Goal: Task Accomplishment & Management: Use online tool/utility

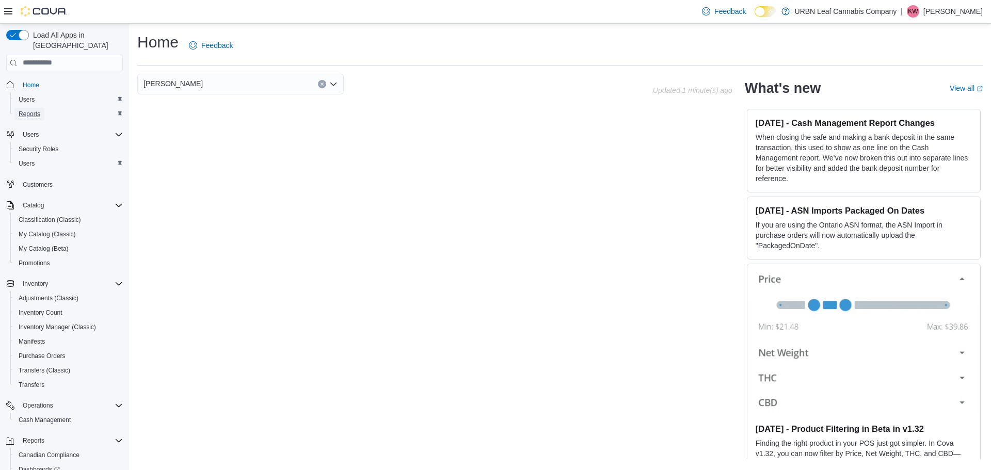
click at [29, 108] on span "Reports" at bounding box center [30, 114] width 22 height 12
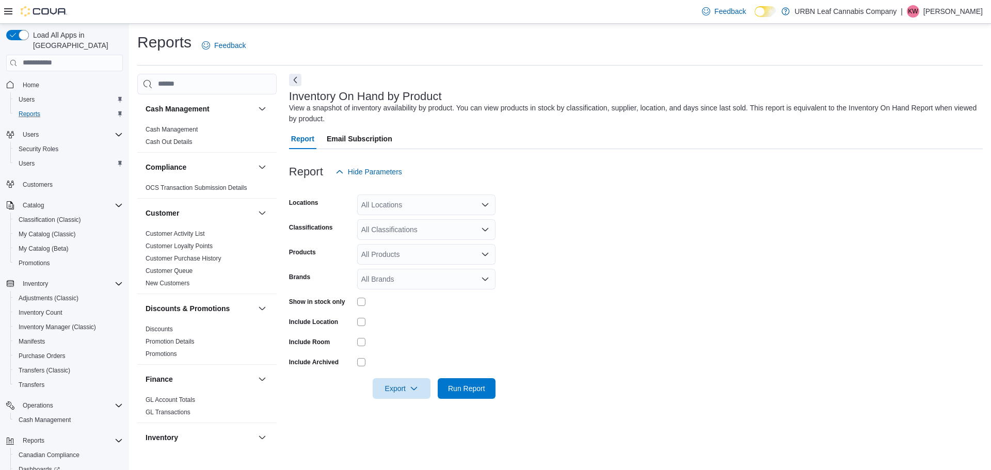
click at [427, 212] on div "All Locations" at bounding box center [426, 205] width 138 height 21
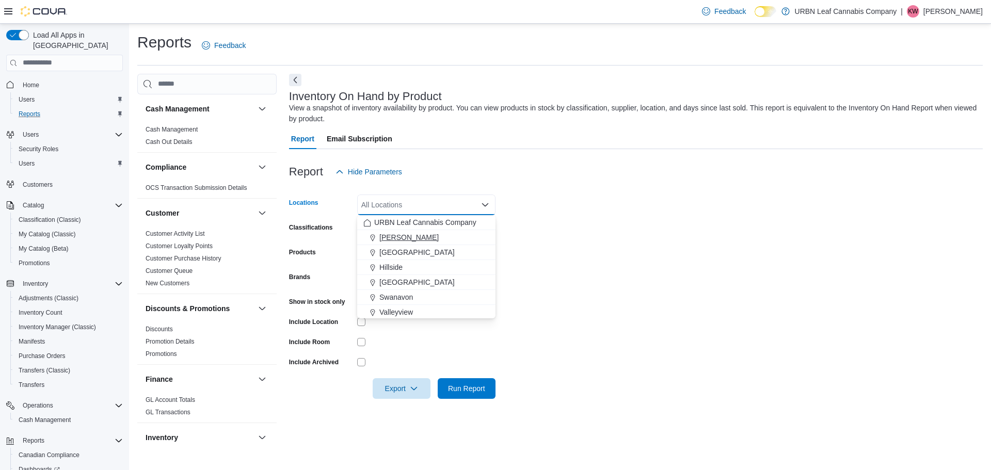
click at [467, 236] on div "[PERSON_NAME]" at bounding box center [426, 237] width 126 height 10
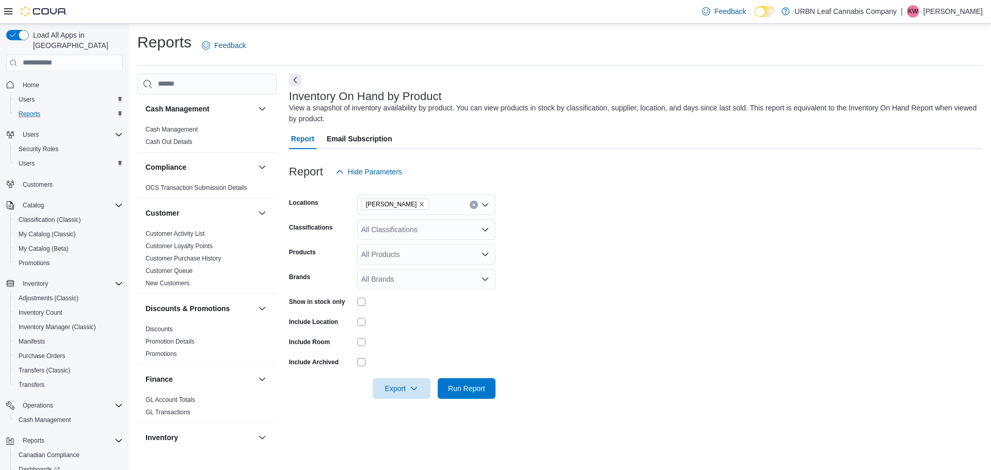
click at [527, 245] on form "Locations [PERSON_NAME] Classifications All Classifications Products All Produc…" at bounding box center [635, 290] width 693 height 217
click at [423, 252] on div "All Products" at bounding box center [426, 254] width 138 height 21
click at [465, 236] on div "All Classifications" at bounding box center [426, 229] width 138 height 21
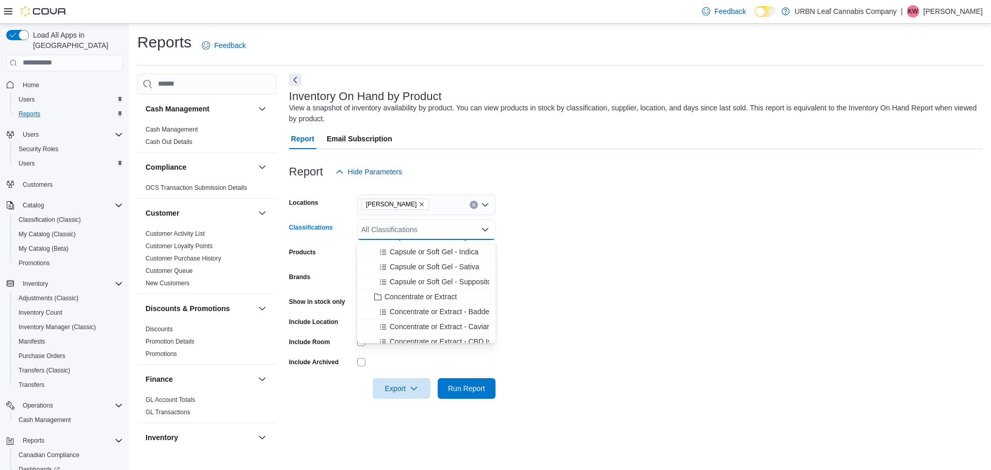
scroll to position [361, 0]
click at [450, 248] on span "Concentrate or Extract" at bounding box center [420, 245] width 72 height 10
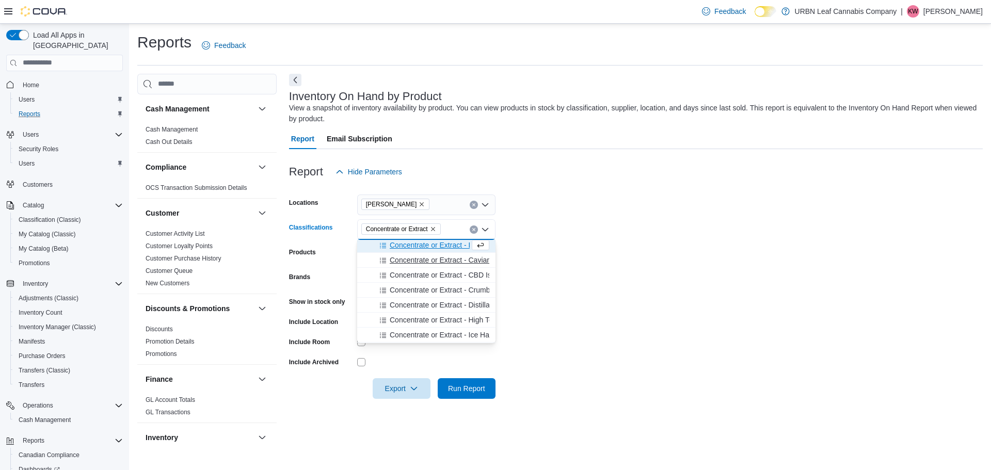
scroll to position [359, 0]
click at [447, 251] on span "Concentrate or Extract - Badder" at bounding box center [441, 247] width 102 height 10
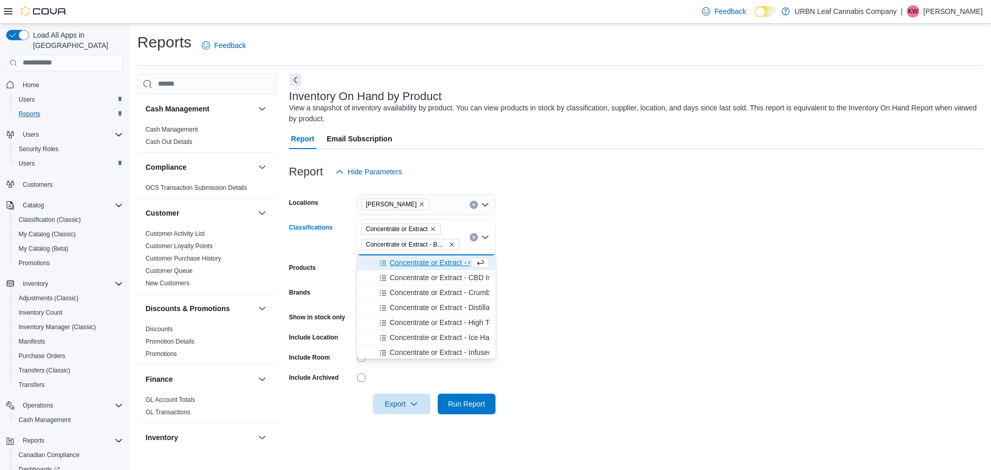
click at [449, 265] on span "Concentrate or Extract - Caviar" at bounding box center [440, 262] width 100 height 10
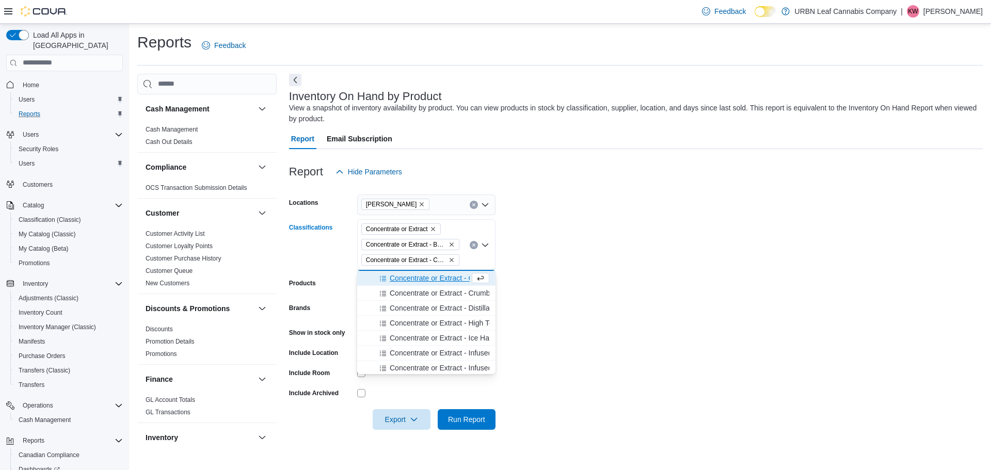
click at [449, 277] on span "Concentrate or Extract - CBD Isolate" at bounding box center [448, 278] width 117 height 10
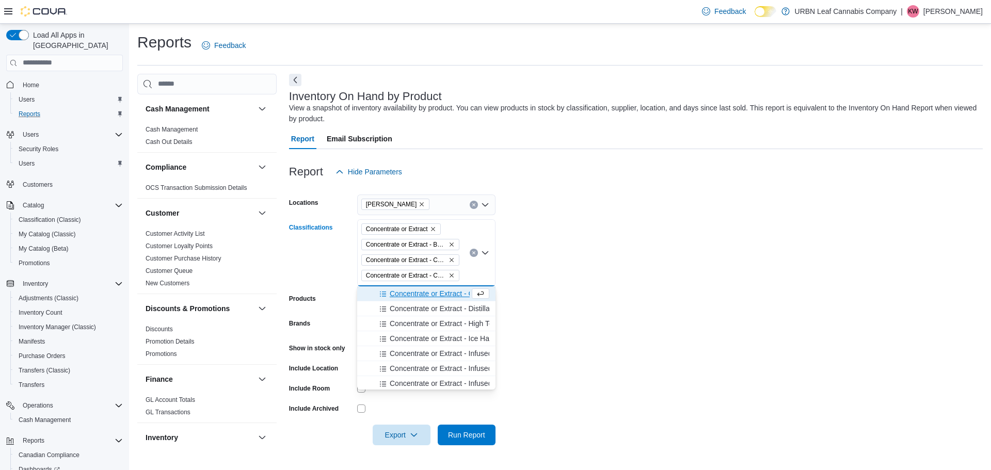
click at [448, 272] on icon "Remove Concentrate or Extract - CBD Isolate from selection in this group" at bounding box center [451, 275] width 6 height 6
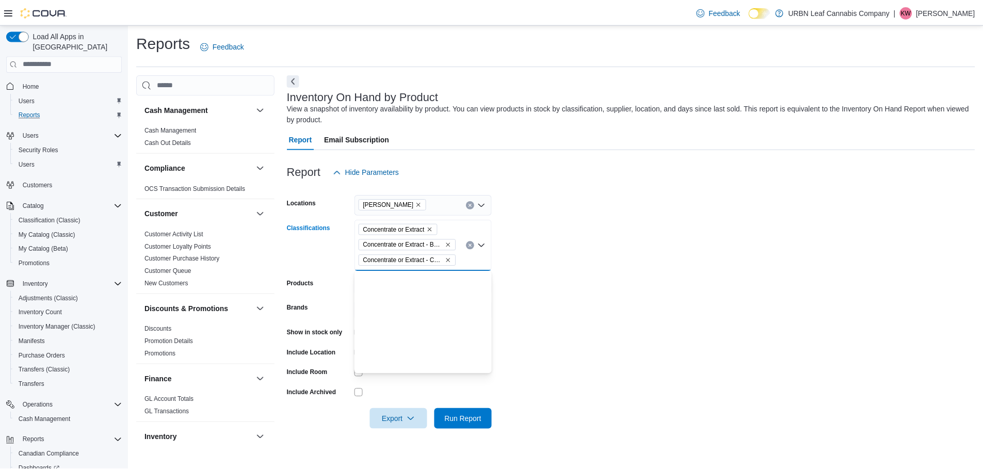
scroll to position [0, 0]
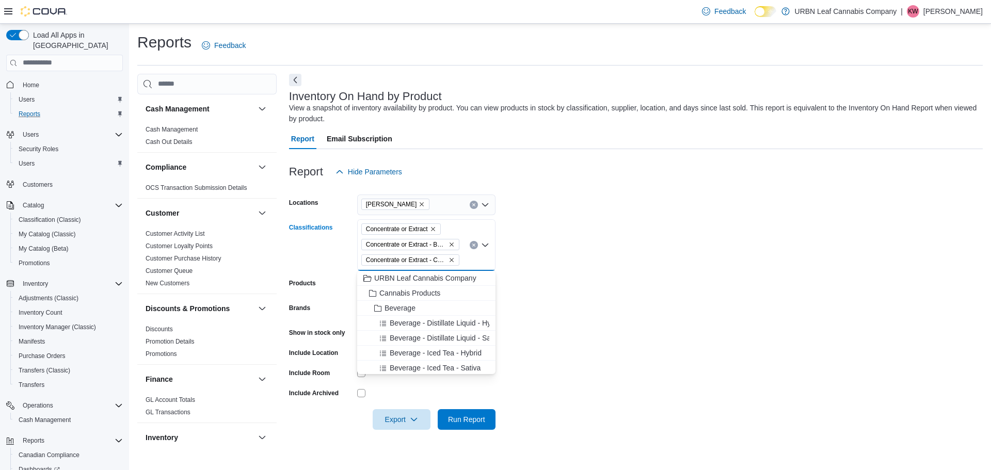
click at [450, 260] on icon "Remove Concentrate or Extract - Caviar from selection in this group" at bounding box center [451, 260] width 6 height 6
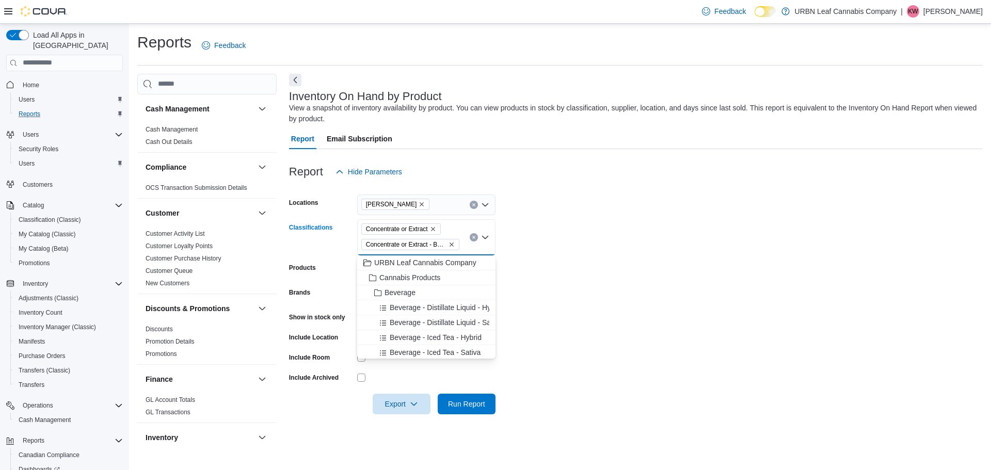
click at [450, 243] on icon "Remove Concentrate or Extract - Badder from selection in this group" at bounding box center [451, 244] width 6 height 6
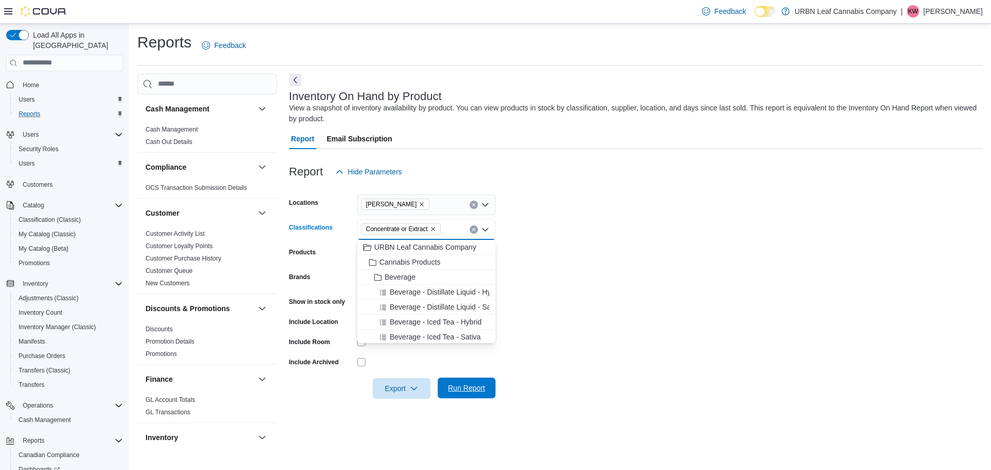
click at [466, 388] on span "Run Report" at bounding box center [466, 388] width 37 height 10
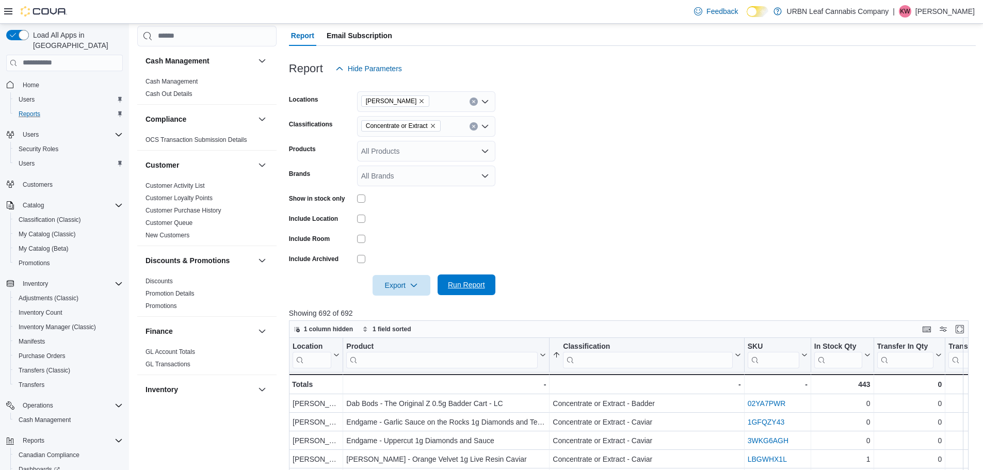
click at [454, 287] on span "Run Report" at bounding box center [466, 285] width 37 height 10
click at [485, 126] on icon "Open list of options" at bounding box center [485, 125] width 6 height 3
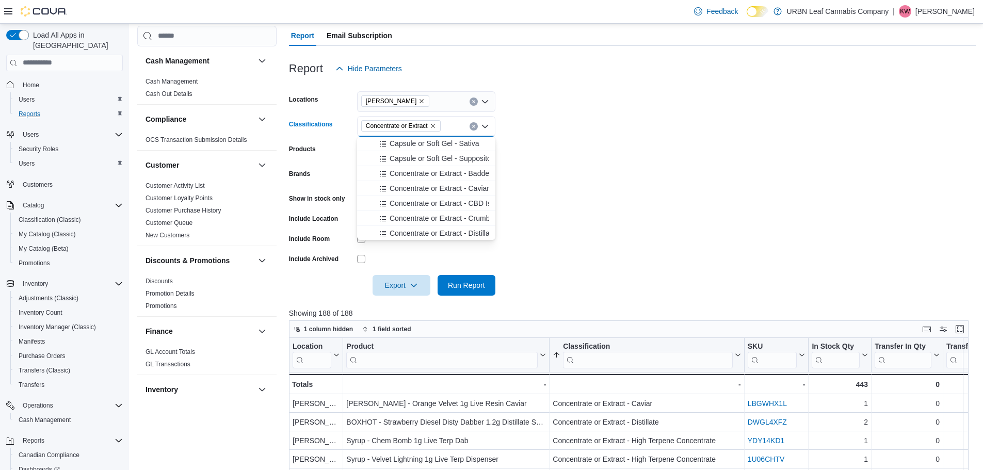
scroll to position [310, 0]
click at [461, 195] on span "Concentrate or Extract - Badder" at bounding box center [441, 193] width 102 height 10
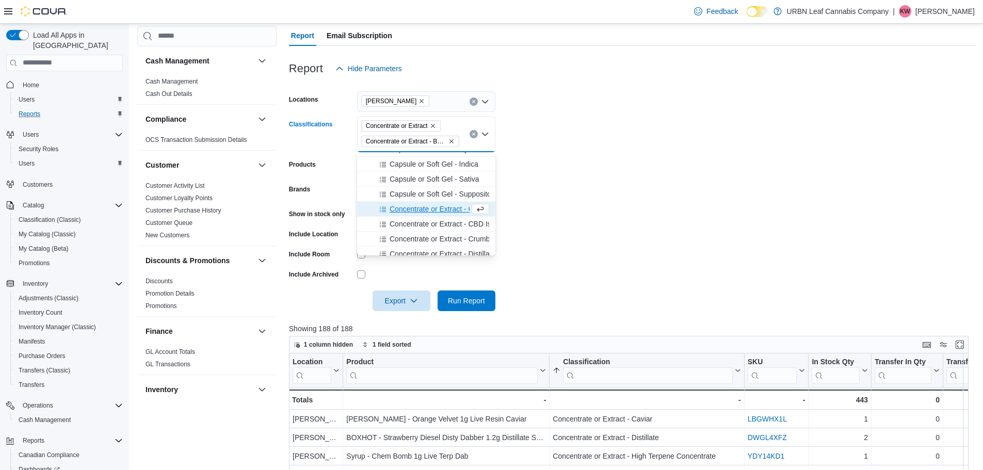
click at [455, 212] on span "Concentrate or Extract - Caviar" at bounding box center [440, 209] width 100 height 10
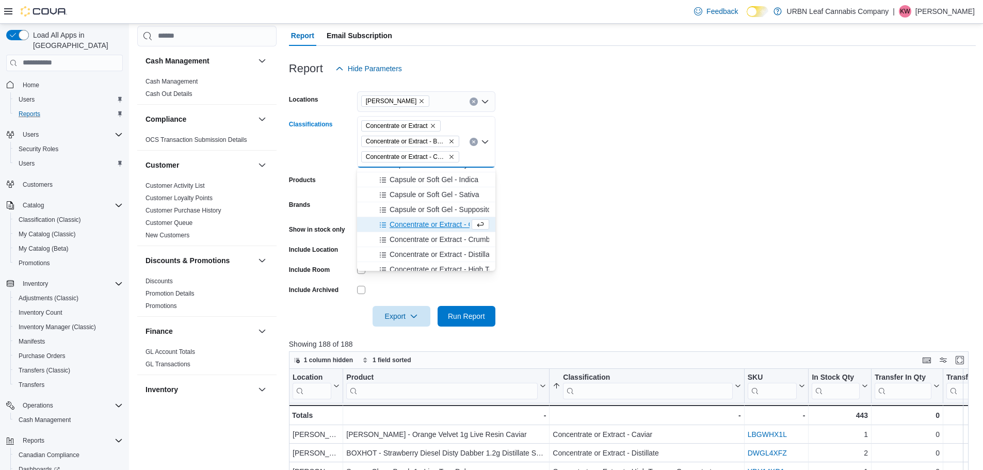
click at [455, 227] on span "Concentrate or Extract - CBD Isolate" at bounding box center [448, 224] width 117 height 10
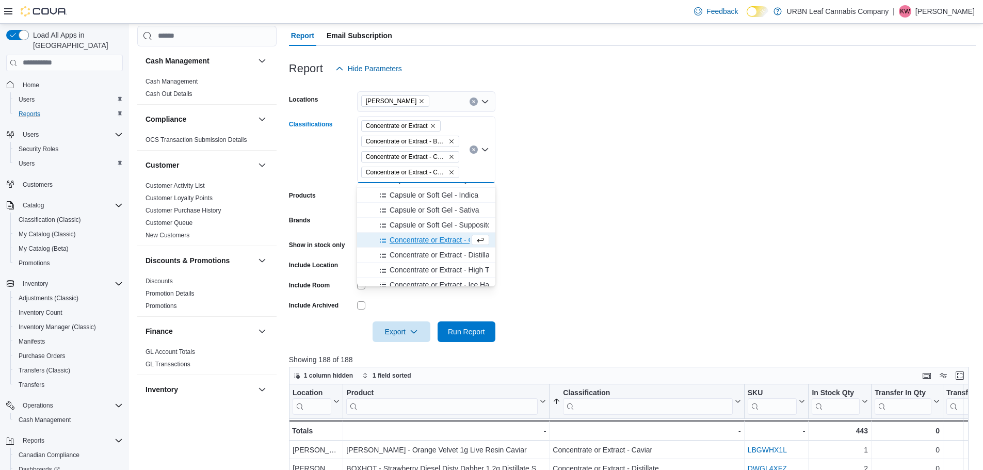
click at [455, 243] on span "Concentrate or Extract - Crumble" at bounding box center [443, 240] width 106 height 10
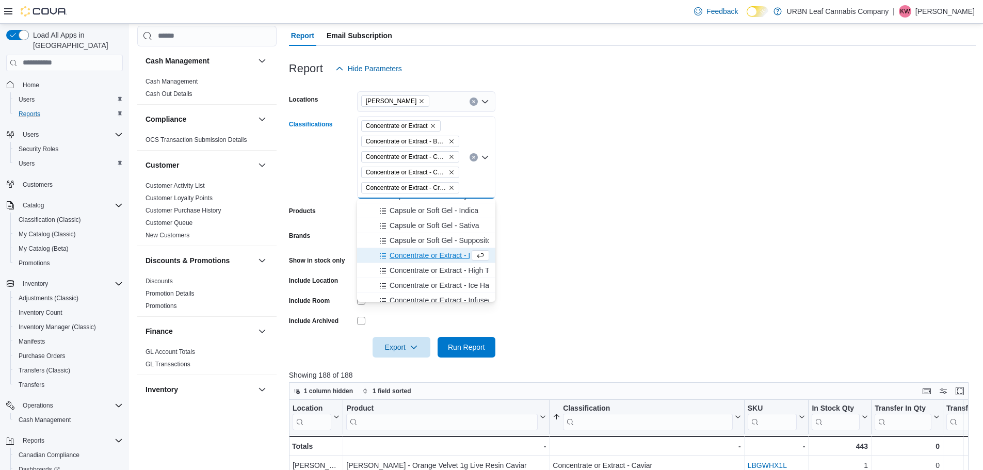
click at [454, 257] on span "Concentrate or Extract - Distillate" at bounding box center [443, 255] width 106 height 10
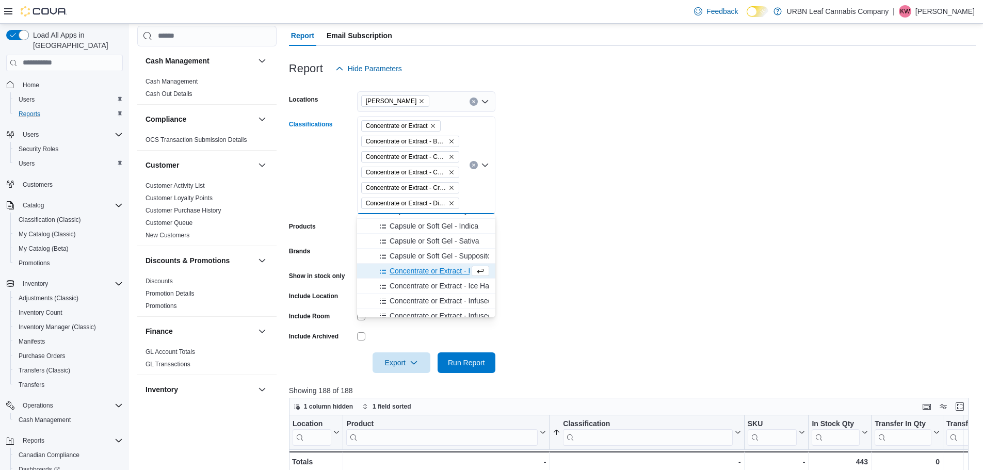
click at [454, 274] on span "Concentrate or Extract - High Terpene Concentrate" at bounding box center [471, 271] width 163 height 10
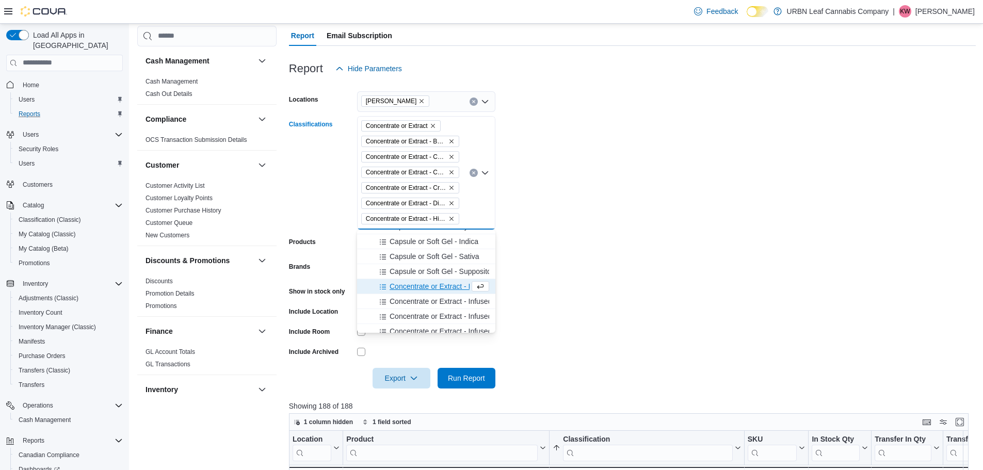
click at [450, 288] on span "Concentrate or Extract - Ice Hash" at bounding box center [443, 286] width 107 height 10
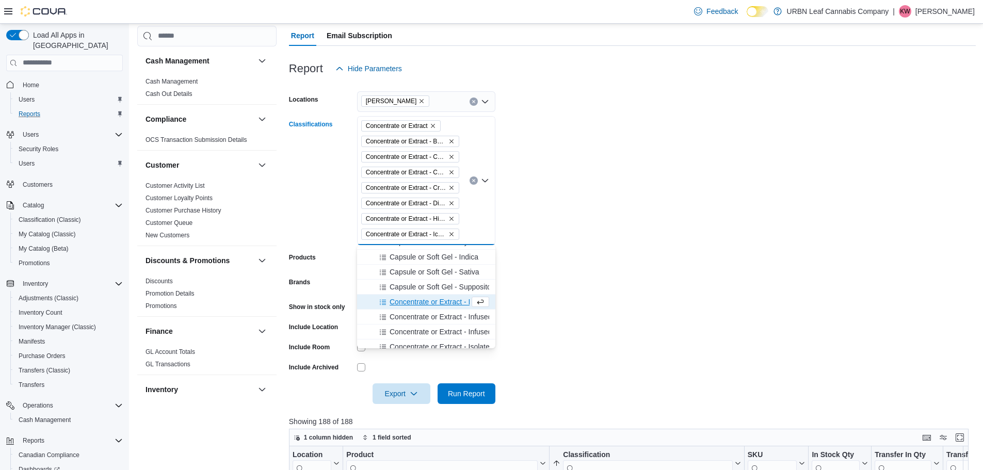
click at [441, 302] on span "Concentrate or Extract - Infused - Hybrid" at bounding box center [455, 302] width 130 height 10
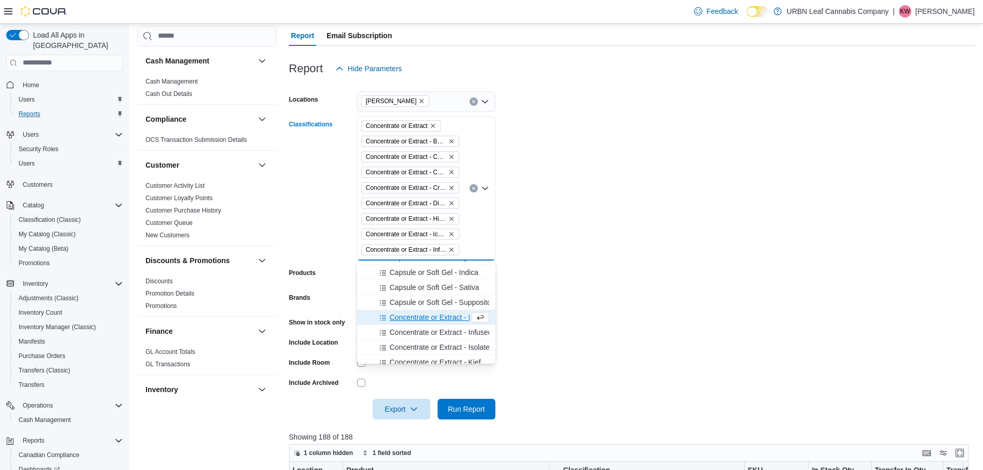
click at [433, 320] on span "Concentrate or Extract - Infused - Indica" at bounding box center [454, 317] width 128 height 10
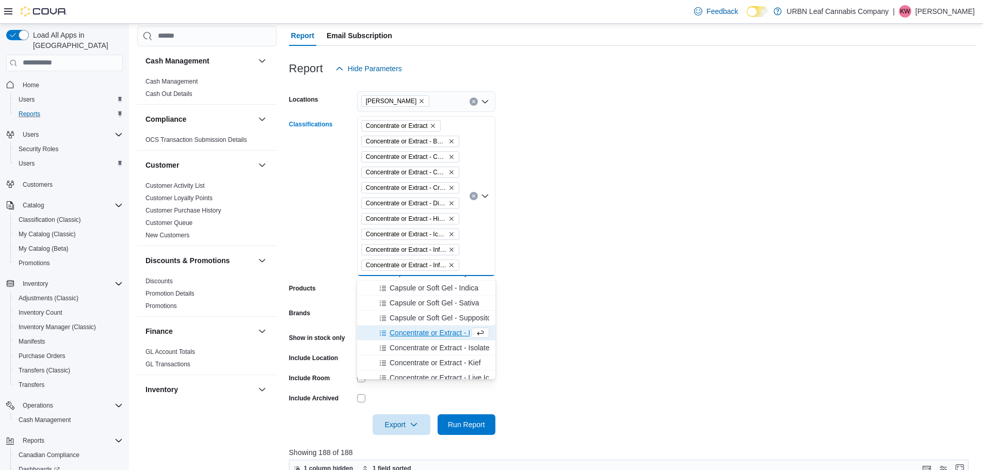
click at [428, 336] on span "Concentrate or Extract - Infused - Sativa" at bounding box center [454, 333] width 129 height 10
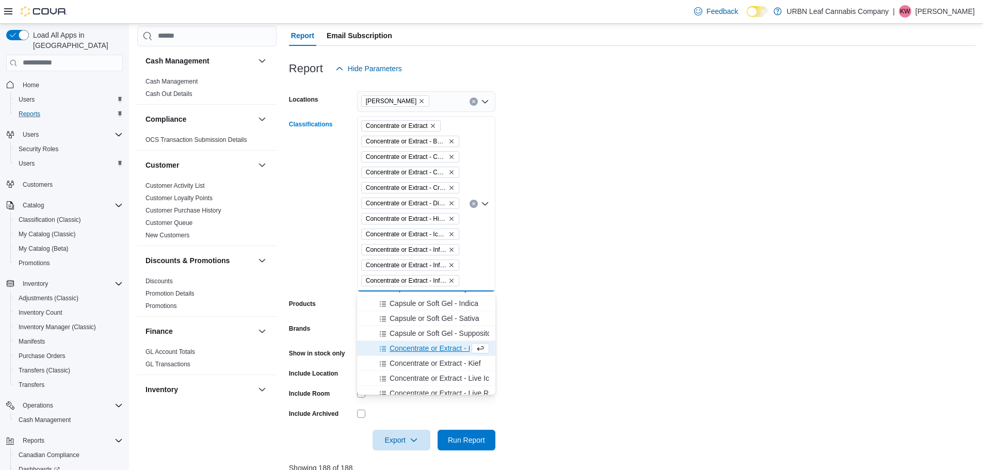
click at [428, 347] on span "Concentrate or Extract - Isolate" at bounding box center [440, 348] width 100 height 10
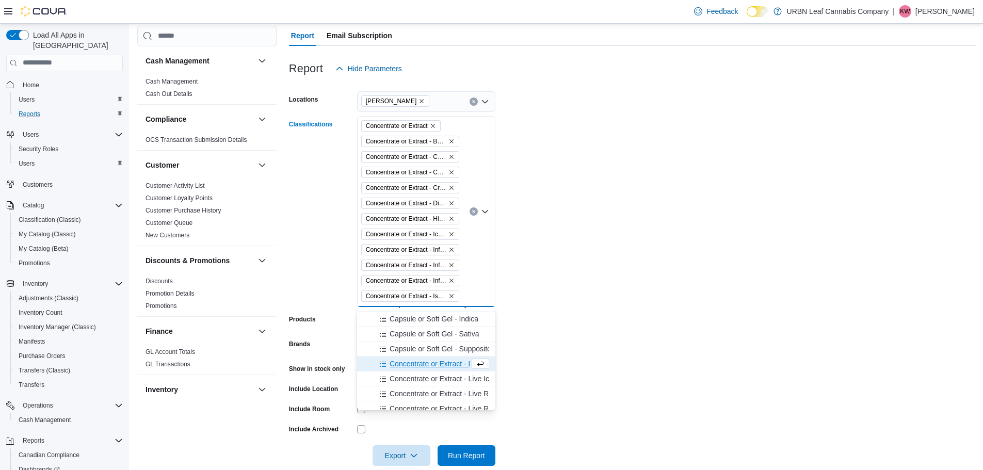
click at [422, 405] on span "Concentrate or Extract - Live Rosin" at bounding box center [446, 409] width 112 height 10
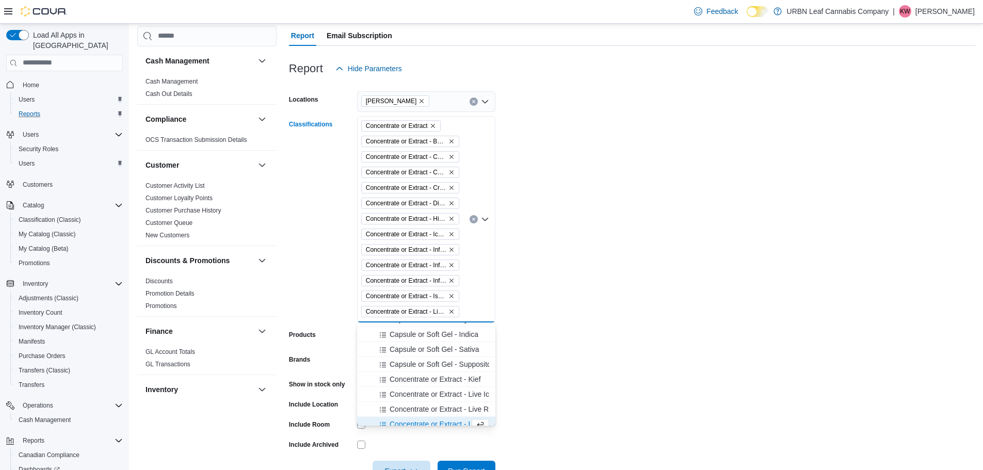
scroll to position [316, 0]
click at [422, 414] on span "Concentrate or Extract - Live Sugar" at bounding box center [446, 418] width 113 height 10
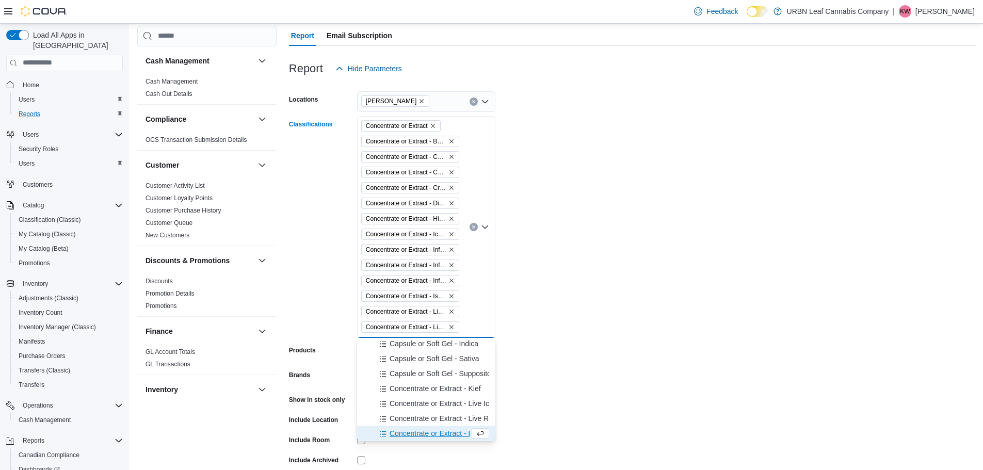
click at [423, 426] on button "Concentrate or Extract - Resin" at bounding box center [426, 433] width 138 height 15
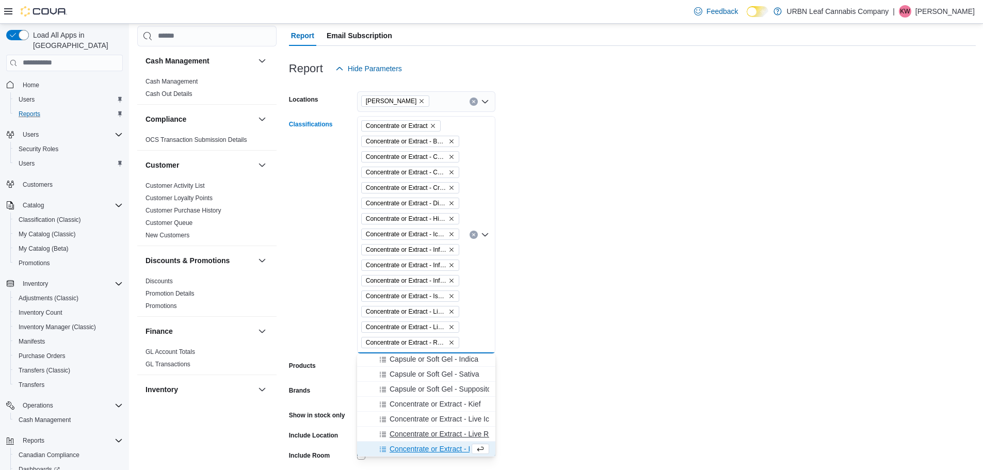
click at [424, 439] on span "Concentrate or Extract - Live Resin" at bounding box center [446, 434] width 112 height 10
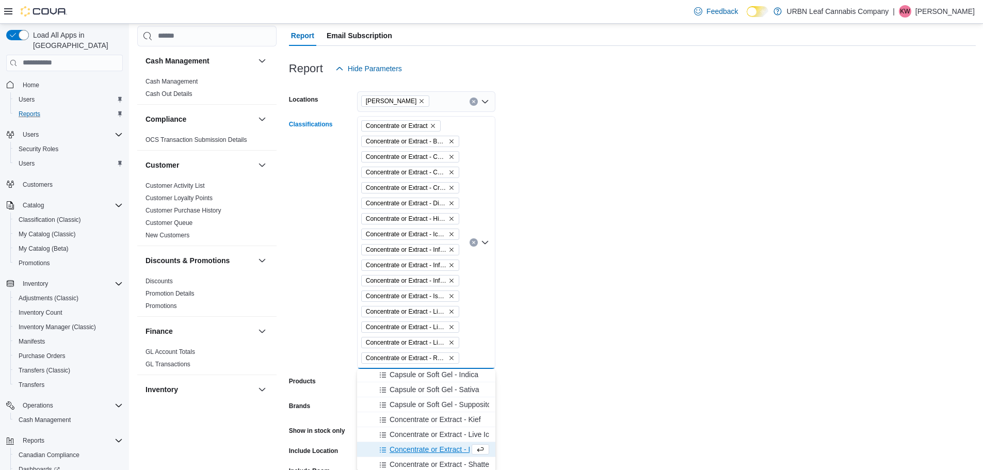
click at [425, 455] on button "Concentrate or Extract - Rosin" at bounding box center [426, 449] width 138 height 15
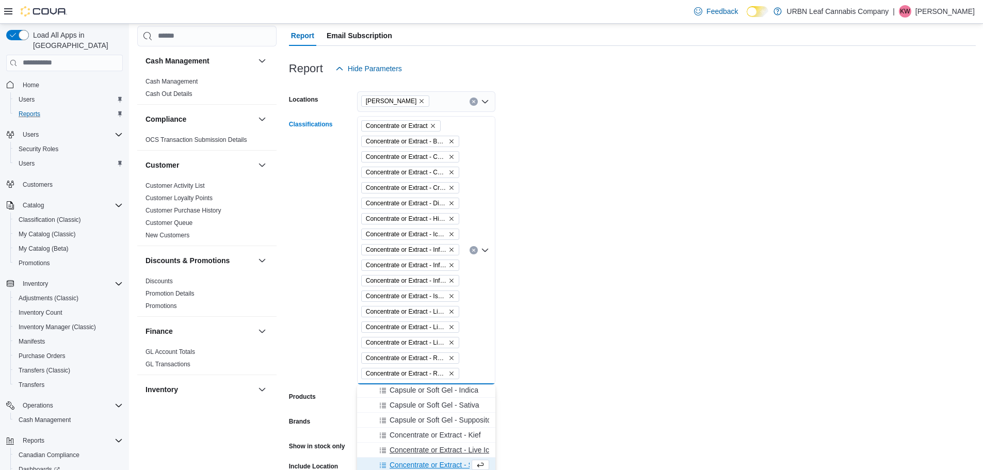
click at [425, 452] on span "Concentrate or Extract - Live Ice Hash" at bounding box center [451, 450] width 122 height 10
click at [425, 452] on span "Concentrate or Extract - Kief" at bounding box center [435, 450] width 91 height 10
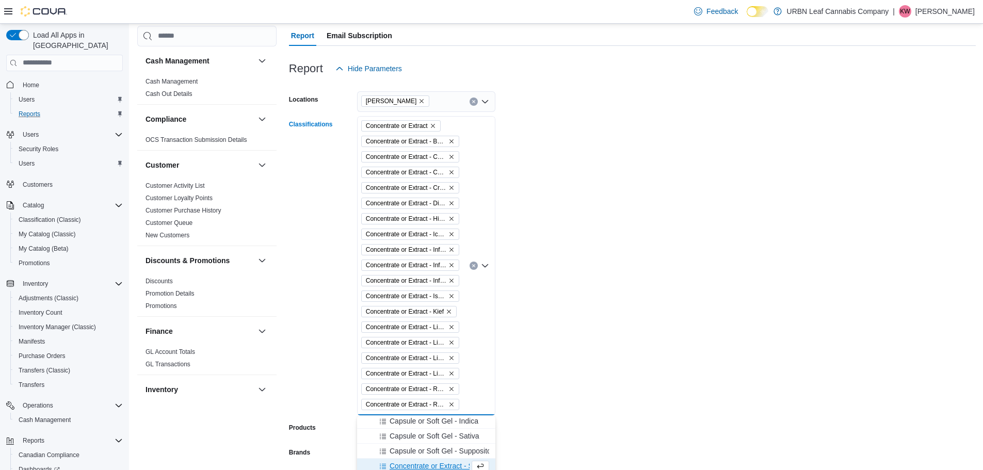
click at [425, 461] on span "Concentrate or Extract - Shatter" at bounding box center [441, 466] width 102 height 10
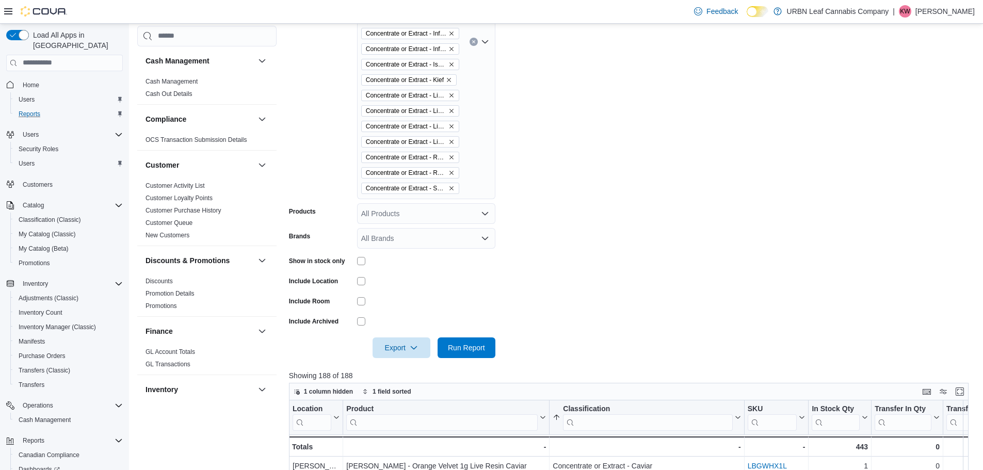
scroll to position [310, 0]
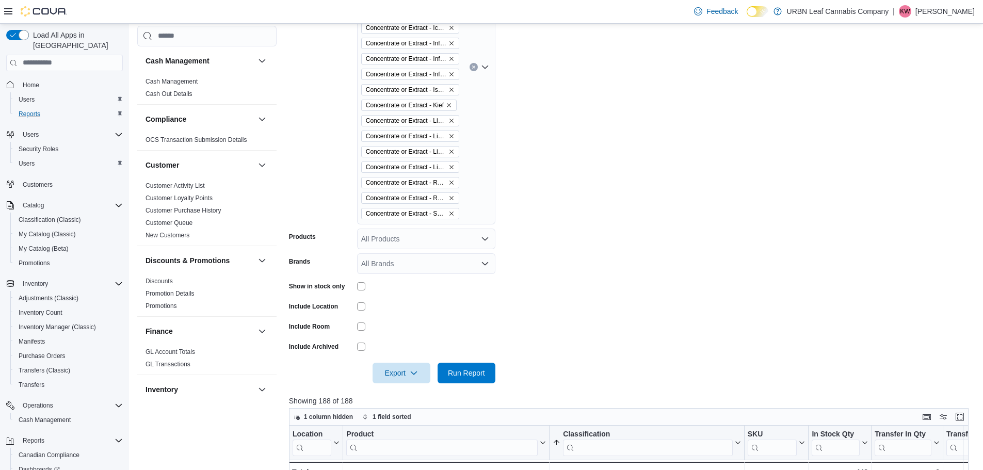
click at [487, 70] on icon "Open list of options" at bounding box center [485, 67] width 8 height 8
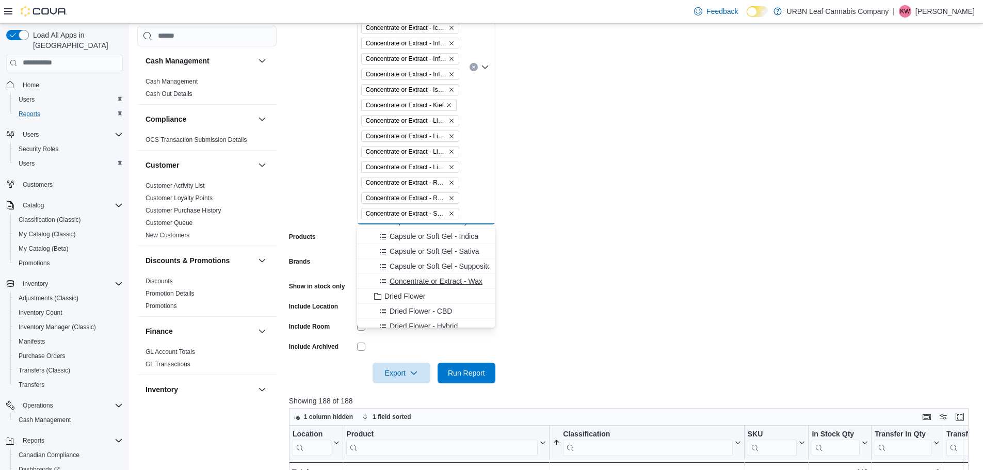
click at [427, 284] on span "Concentrate or Extract - Wax" at bounding box center [436, 281] width 93 height 10
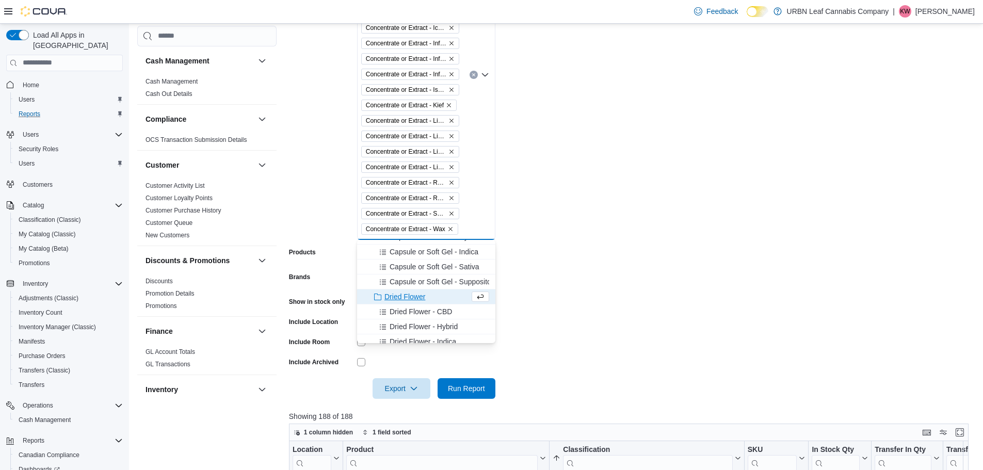
click at [674, 212] on form "Locations [PERSON_NAME] Classifications Concentrate or Extract Concentrate or E…" at bounding box center [632, 136] width 687 height 526
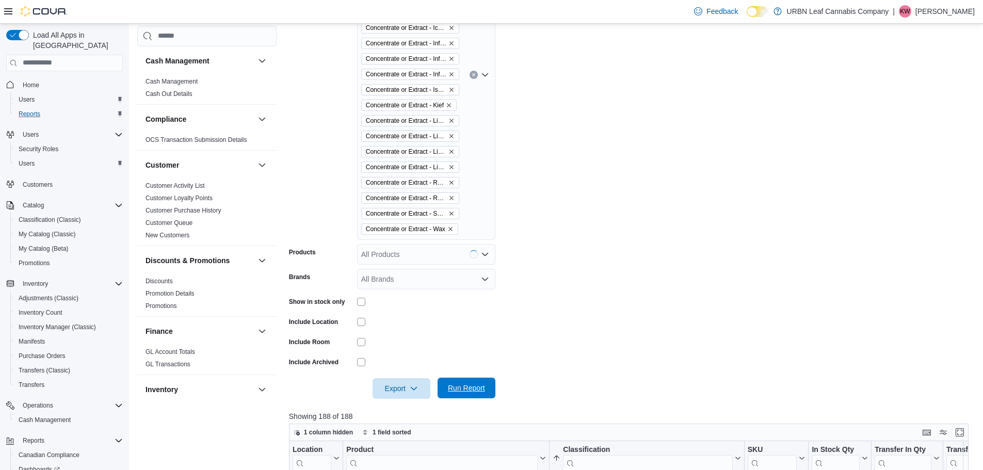
click at [467, 389] on span "Run Report" at bounding box center [466, 388] width 37 height 10
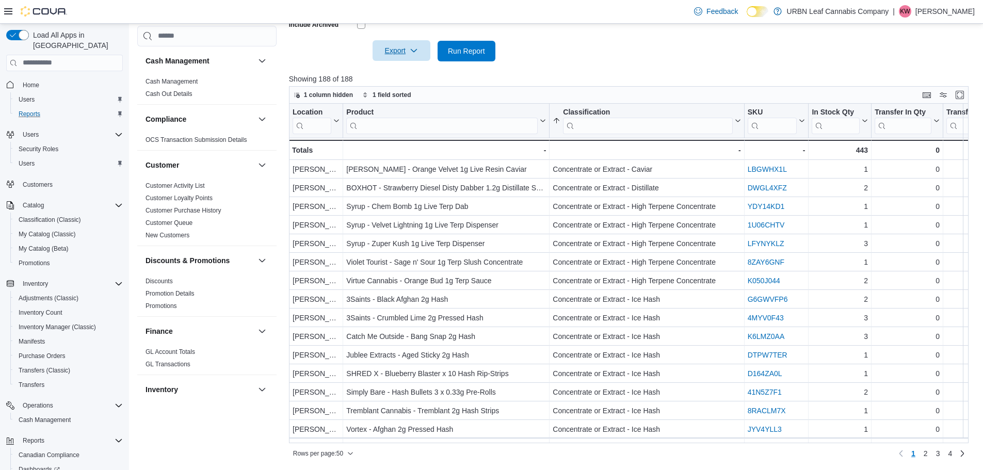
click at [416, 53] on icon "button" at bounding box center [414, 50] width 8 height 8
click at [412, 69] on span "Export to Excel" at bounding box center [403, 72] width 46 height 8
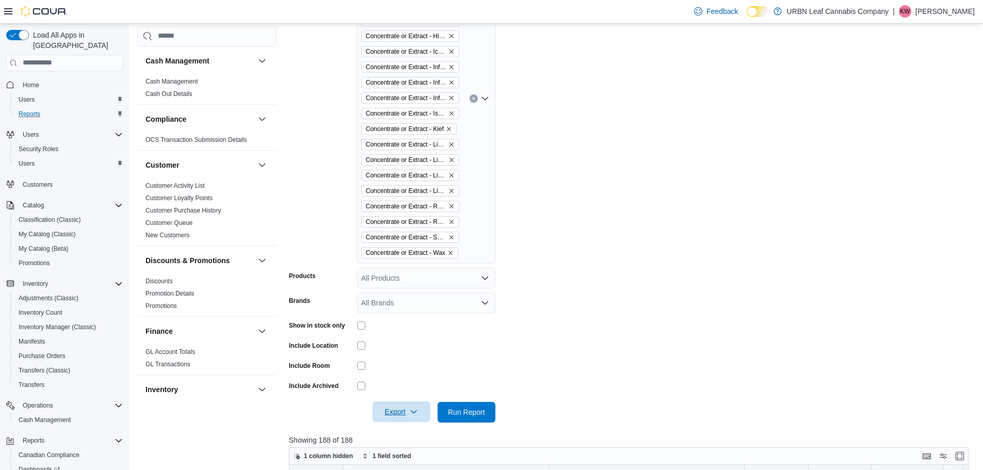
scroll to position [234, 0]
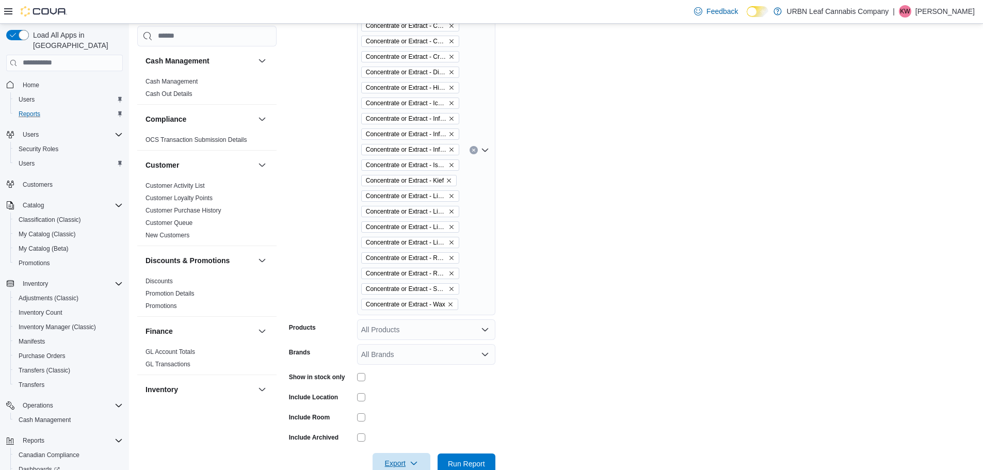
click at [450, 119] on icon "Remove Concentrate or Extract - Infused - Hybrid from selection in this group" at bounding box center [451, 119] width 4 height 4
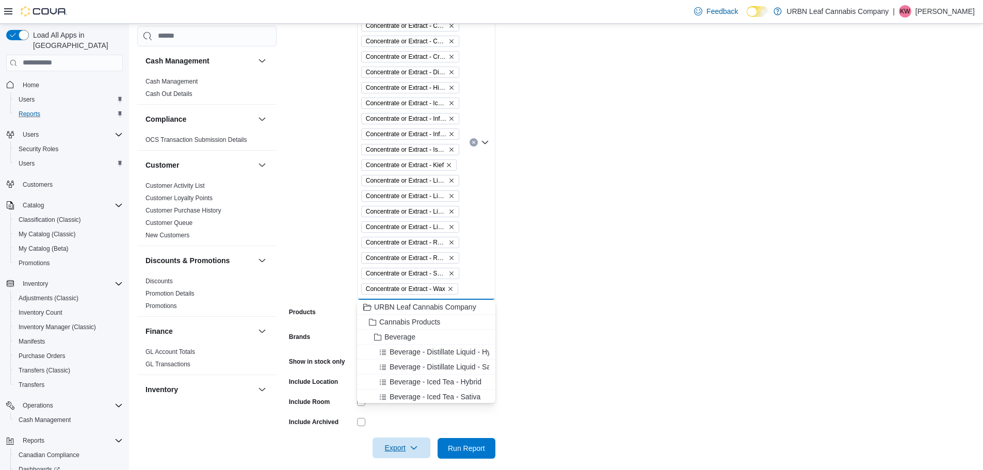
click at [450, 119] on icon "Remove Concentrate or Extract - Infused - Indica from selection in this group" at bounding box center [451, 119] width 4 height 4
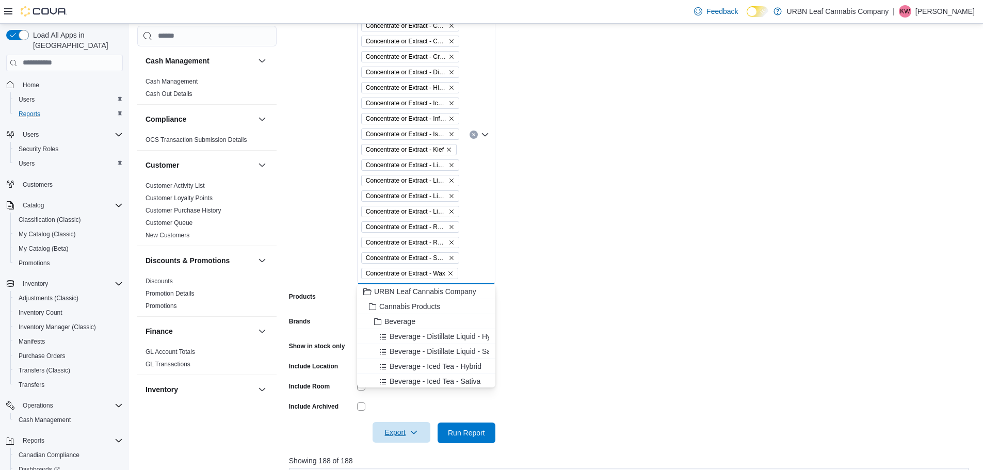
click at [450, 119] on icon "Remove Concentrate or Extract - Infused - Sativa from selection in this group" at bounding box center [451, 119] width 4 height 4
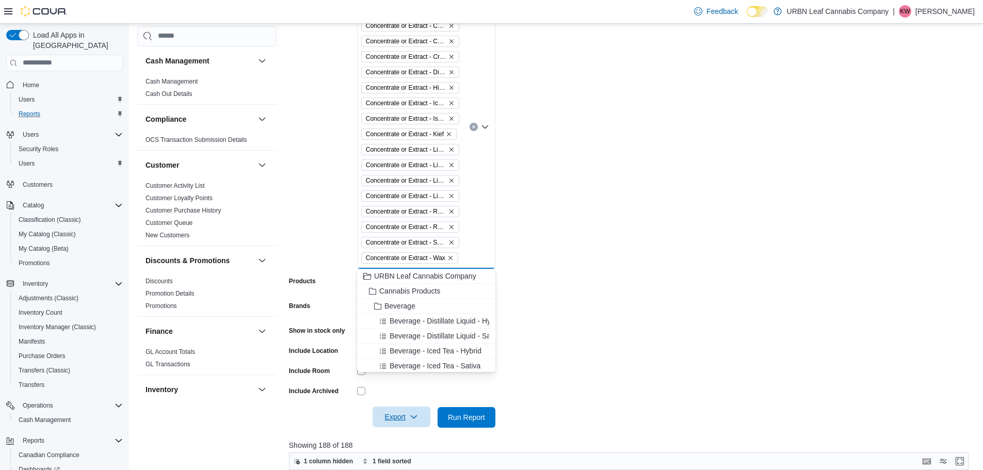
click at [559, 155] on form "Locations [PERSON_NAME] Classifications Concentrate or Extract Concentrate or E…" at bounding box center [632, 188] width 687 height 480
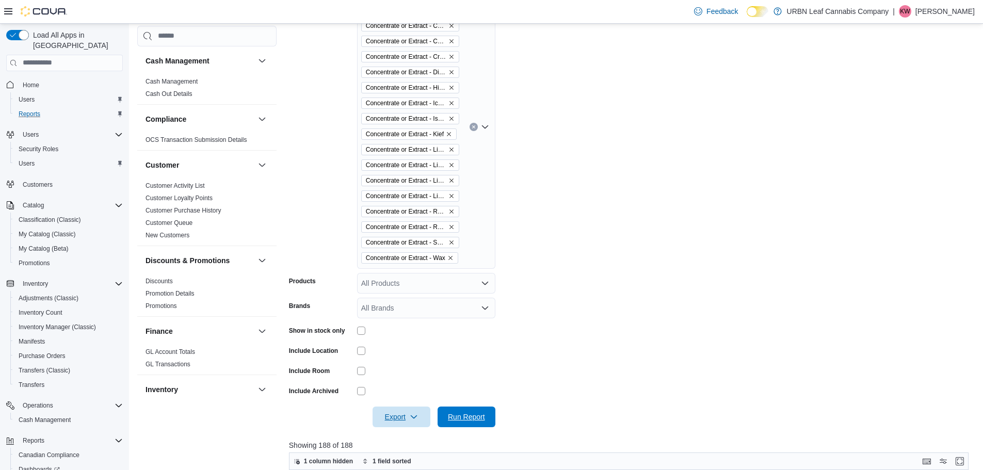
click at [448, 411] on span "Run Report" at bounding box center [466, 417] width 45 height 21
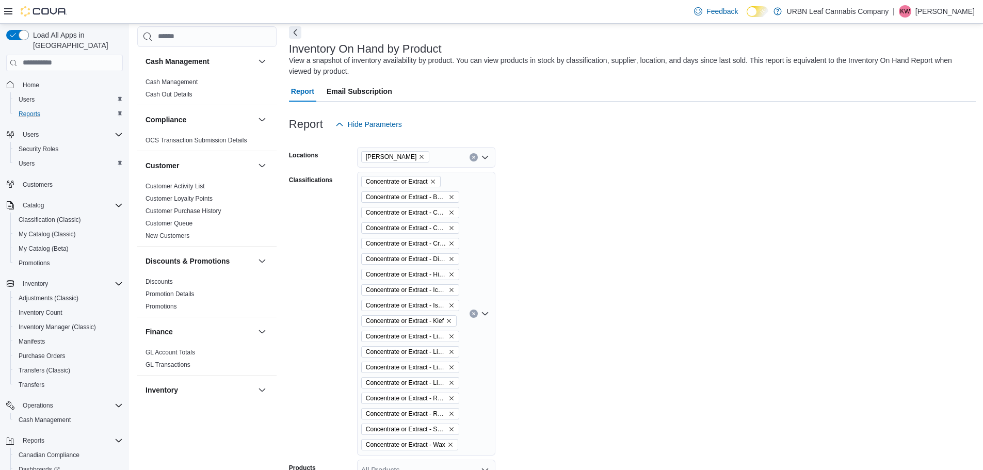
scroll to position [28, 0]
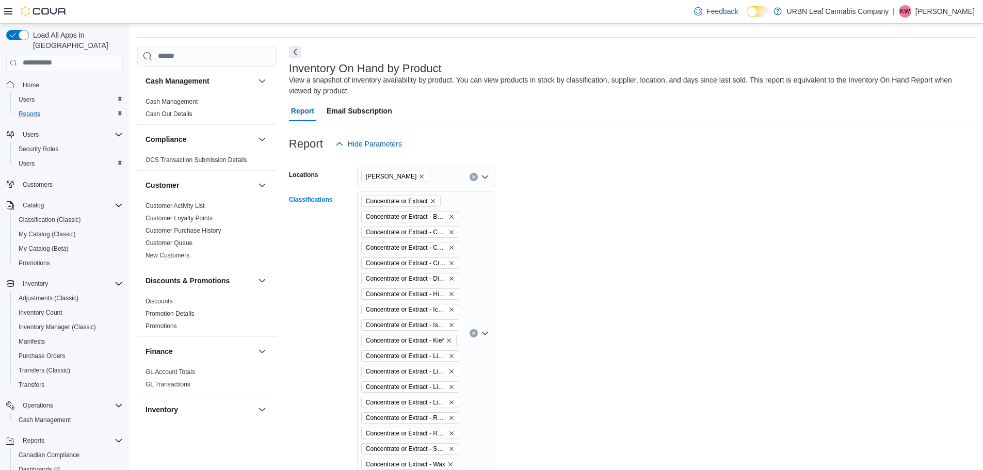
click at [432, 201] on icon "Remove Concentrate or Extract from selection in this group" at bounding box center [433, 201] width 6 height 6
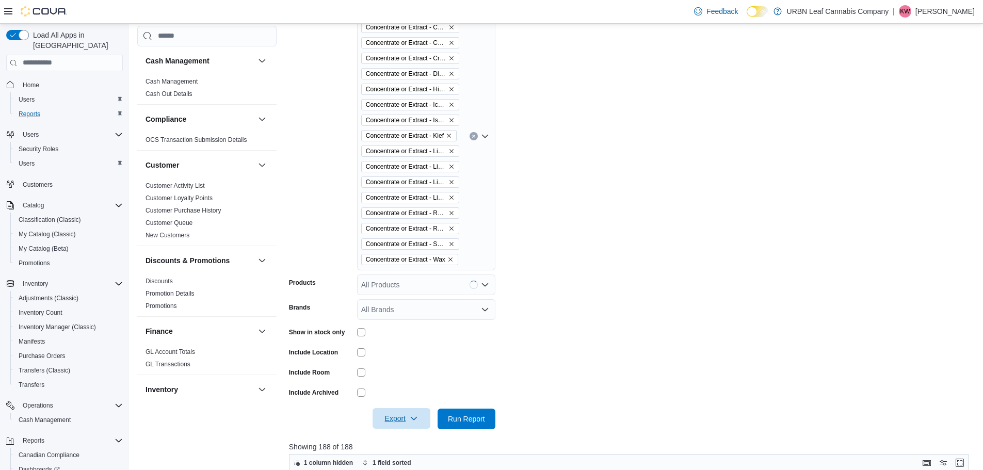
scroll to position [235, 0]
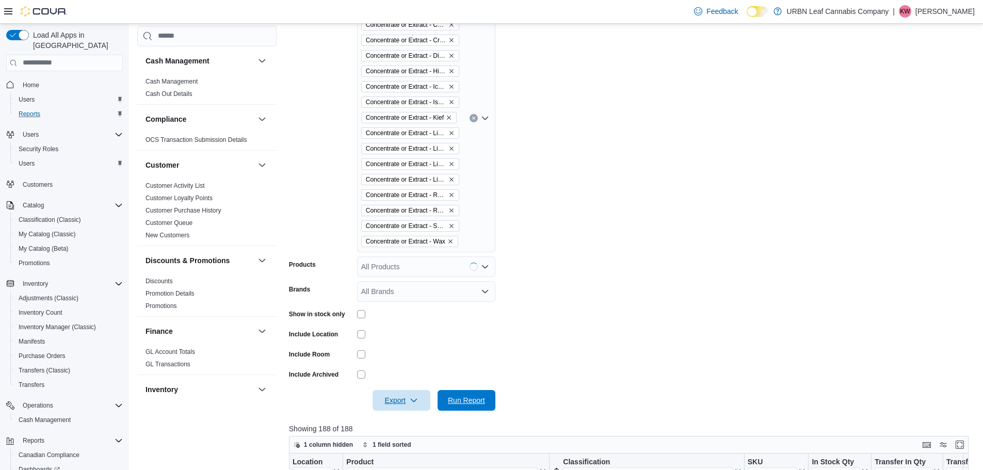
click at [462, 395] on span "Run Report" at bounding box center [466, 400] width 45 height 21
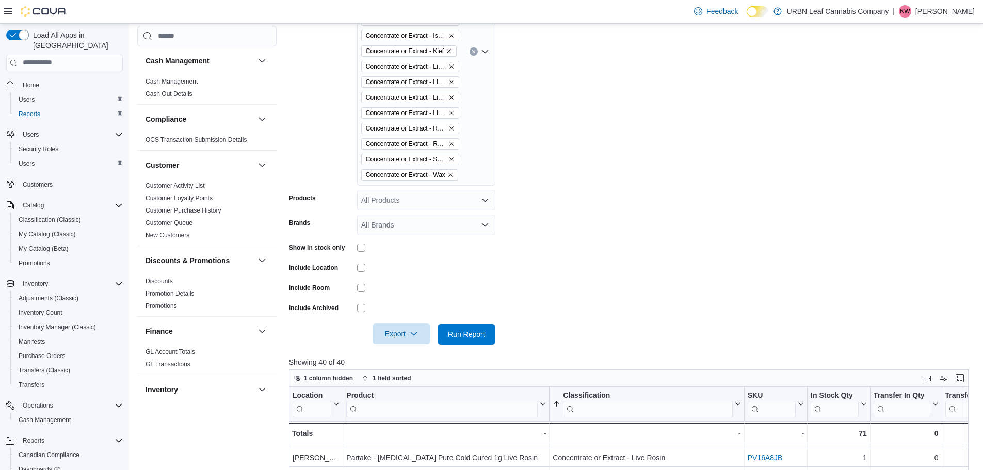
scroll to position [276, 0]
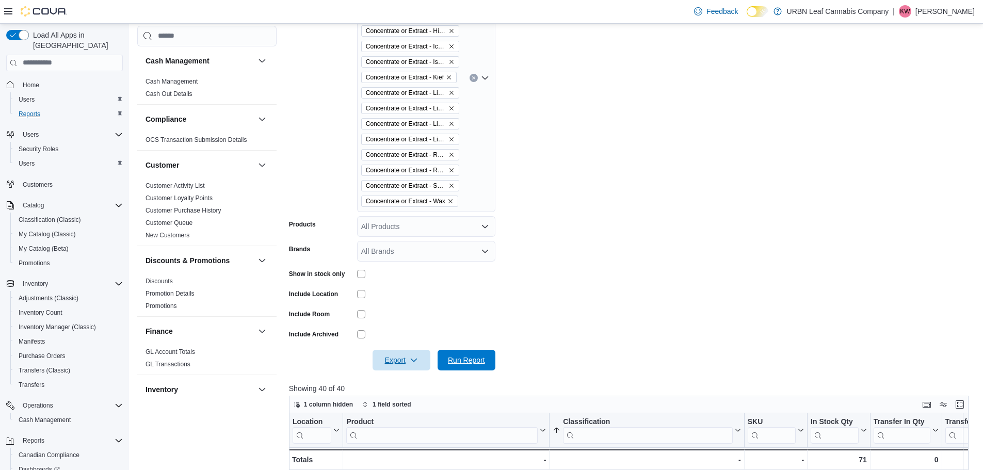
click at [443, 359] on button "Run Report" at bounding box center [467, 360] width 58 height 21
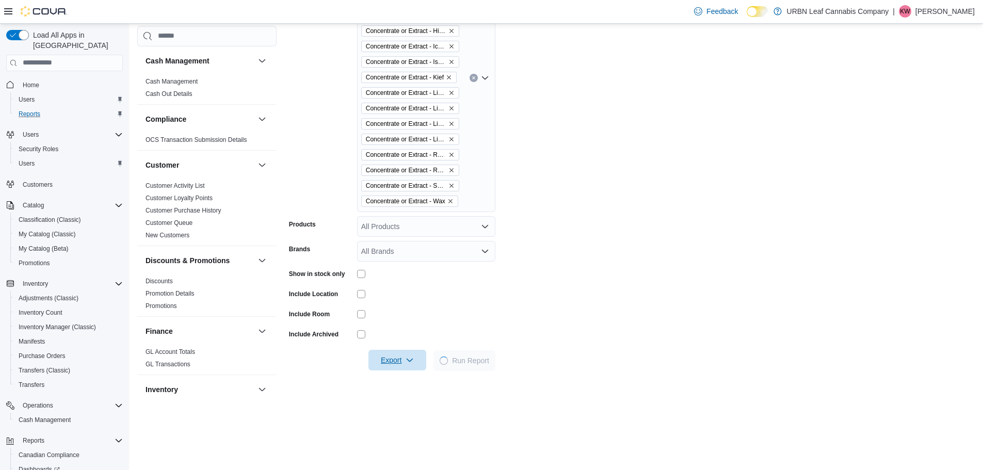
click at [414, 359] on icon "button" at bounding box center [410, 360] width 8 height 8
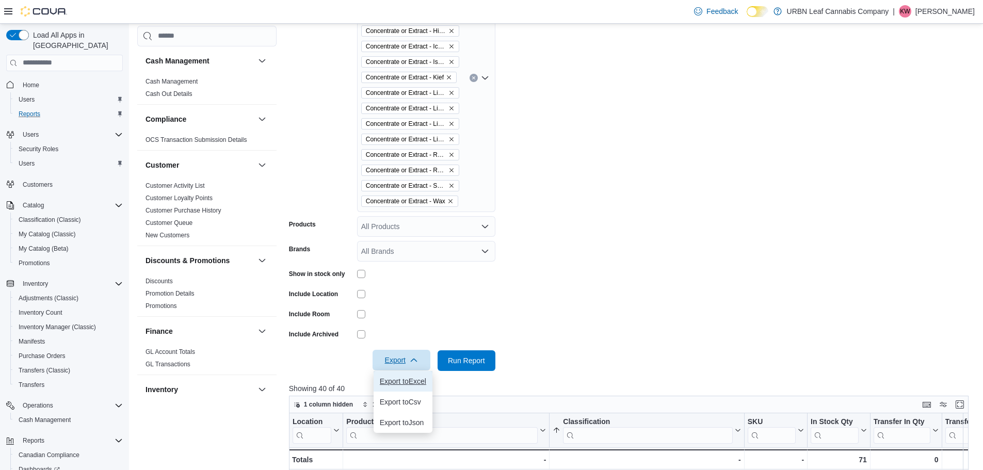
click at [411, 378] on span "Export to Excel" at bounding box center [403, 381] width 46 height 8
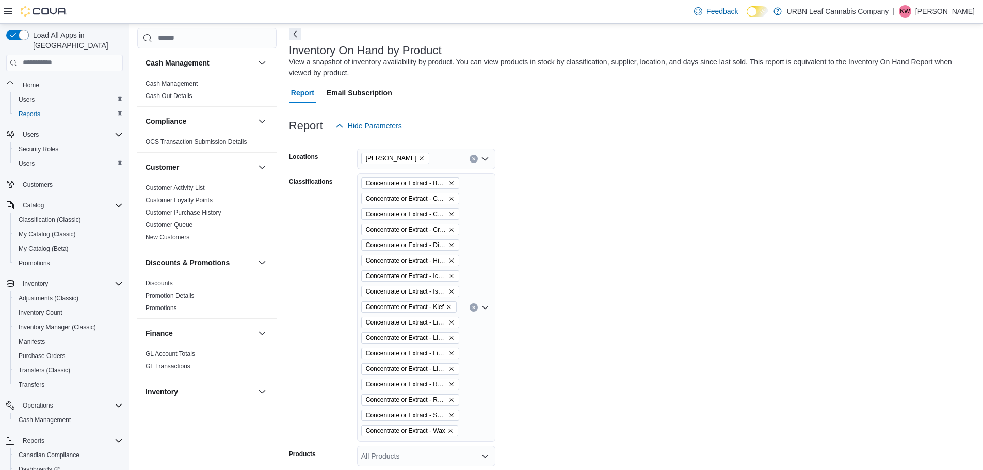
scroll to position [18, 0]
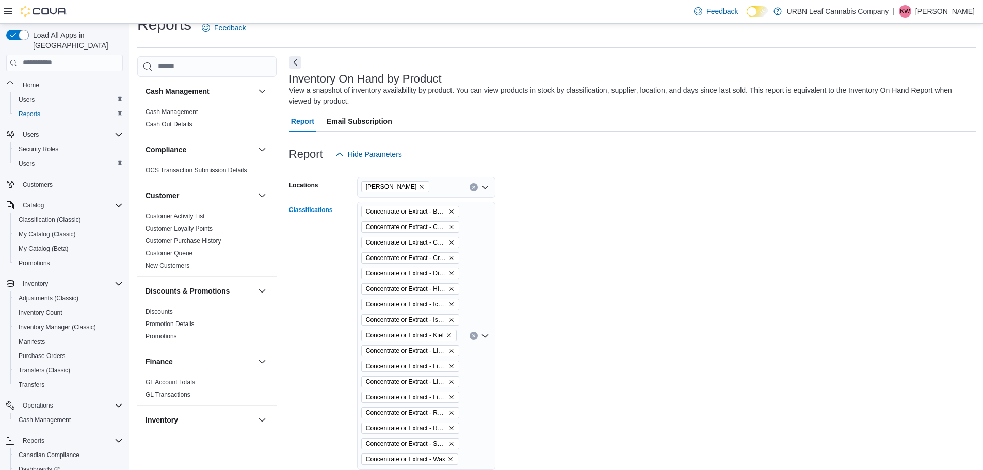
click at [473, 337] on icon "Clear input" at bounding box center [474, 336] width 4 height 4
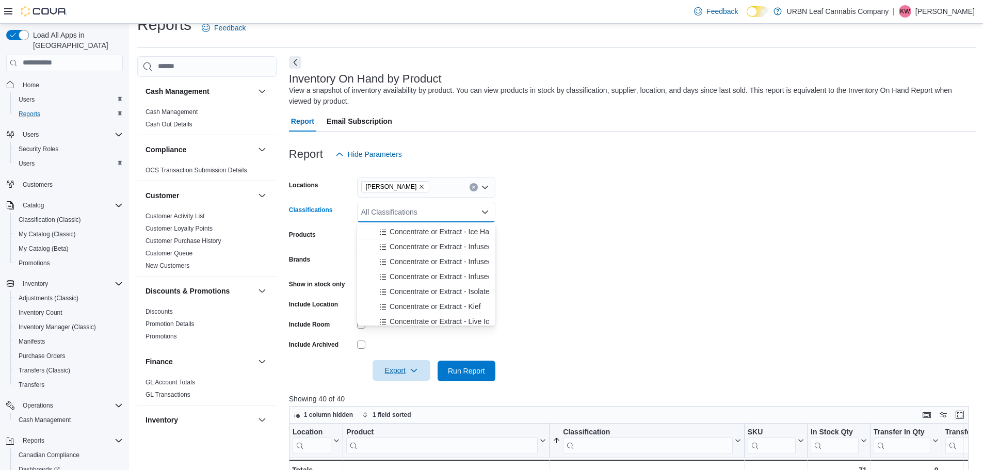
scroll to position [464, 0]
click at [443, 247] on span "Concentrate or Extract - Infused - Hybrid" at bounding box center [455, 244] width 130 height 10
click at [443, 249] on button "Concentrate or Extract - Infused - Indica" at bounding box center [426, 244] width 138 height 15
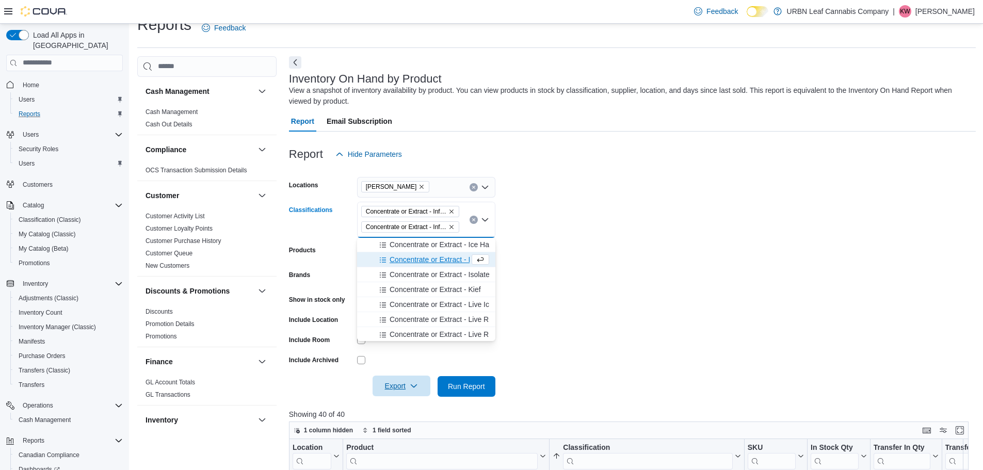
click at [441, 257] on span "Concentrate or Extract - Infused - Sativa" at bounding box center [454, 259] width 129 height 10
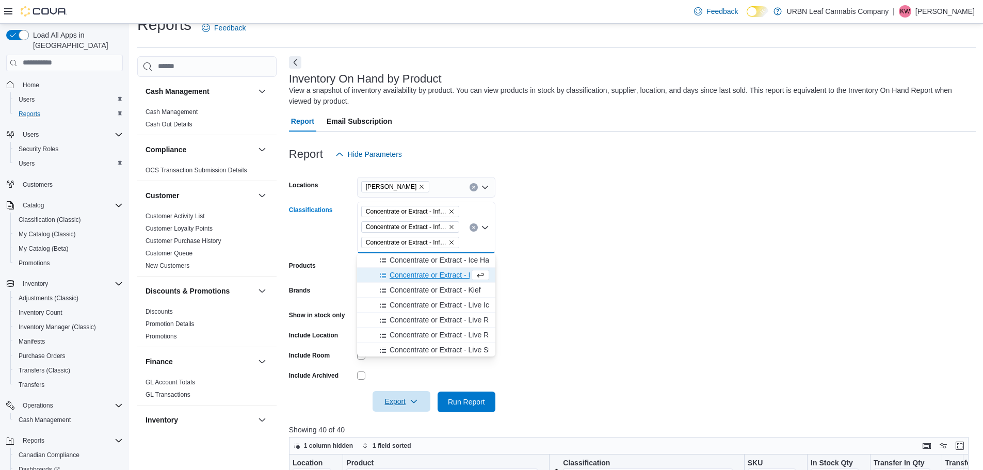
click at [532, 310] on form "Locations [PERSON_NAME] Classifications Concentrate or Extract - Infused - Hybr…" at bounding box center [632, 289] width 687 height 248
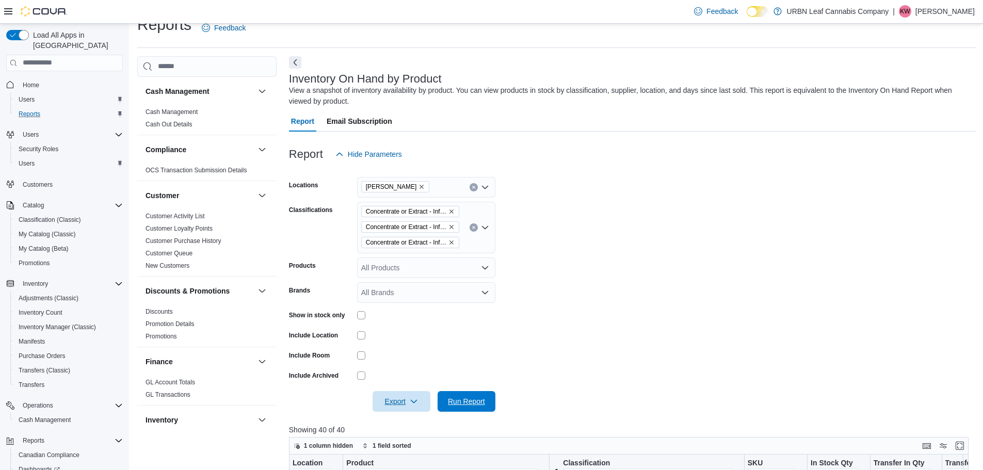
click at [460, 405] on span "Run Report" at bounding box center [466, 401] width 37 height 10
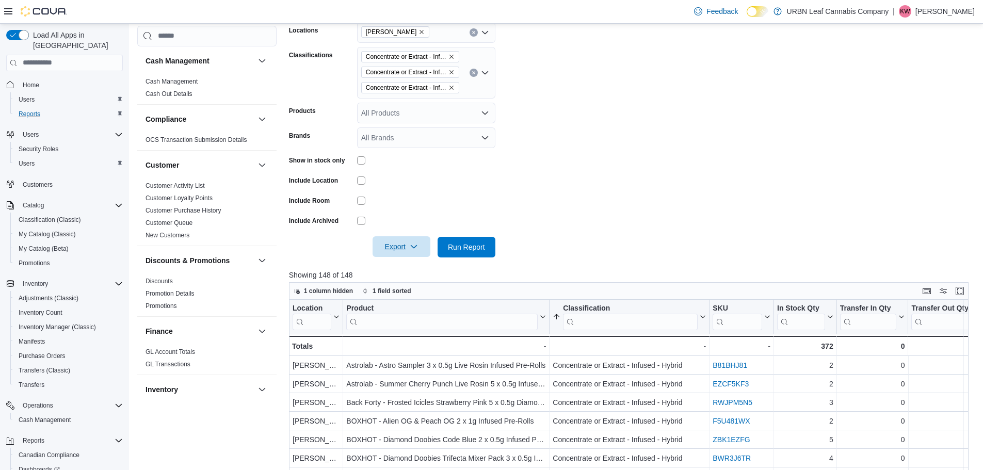
click at [473, 74] on icon "Clear input" at bounding box center [473, 72] width 3 height 3
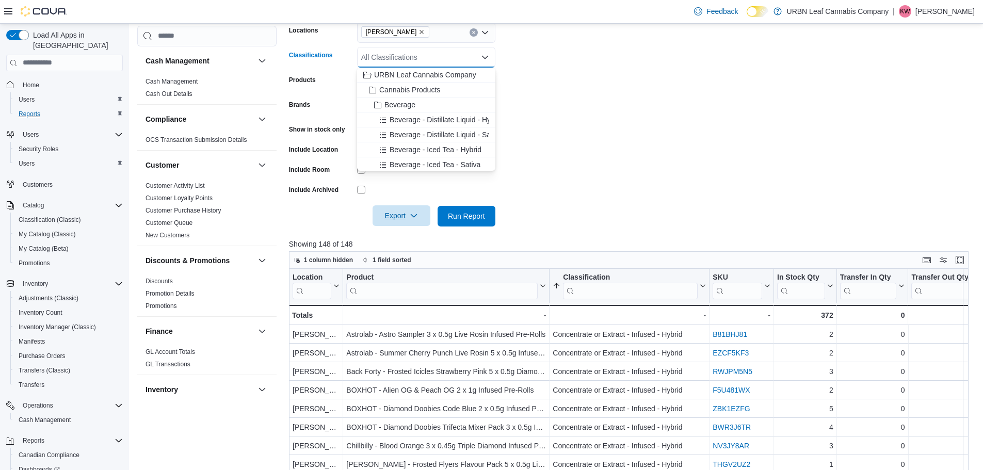
click at [573, 108] on form "Locations [PERSON_NAME] Classifications All Classifications Combo box. Selected…" at bounding box center [632, 118] width 687 height 217
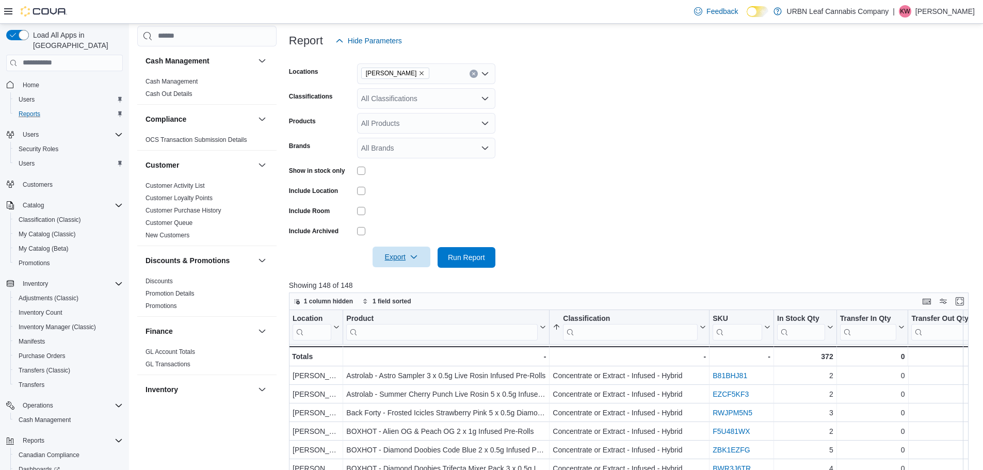
scroll to position [18, 0]
